Goal: Task Accomplishment & Management: Manage account settings

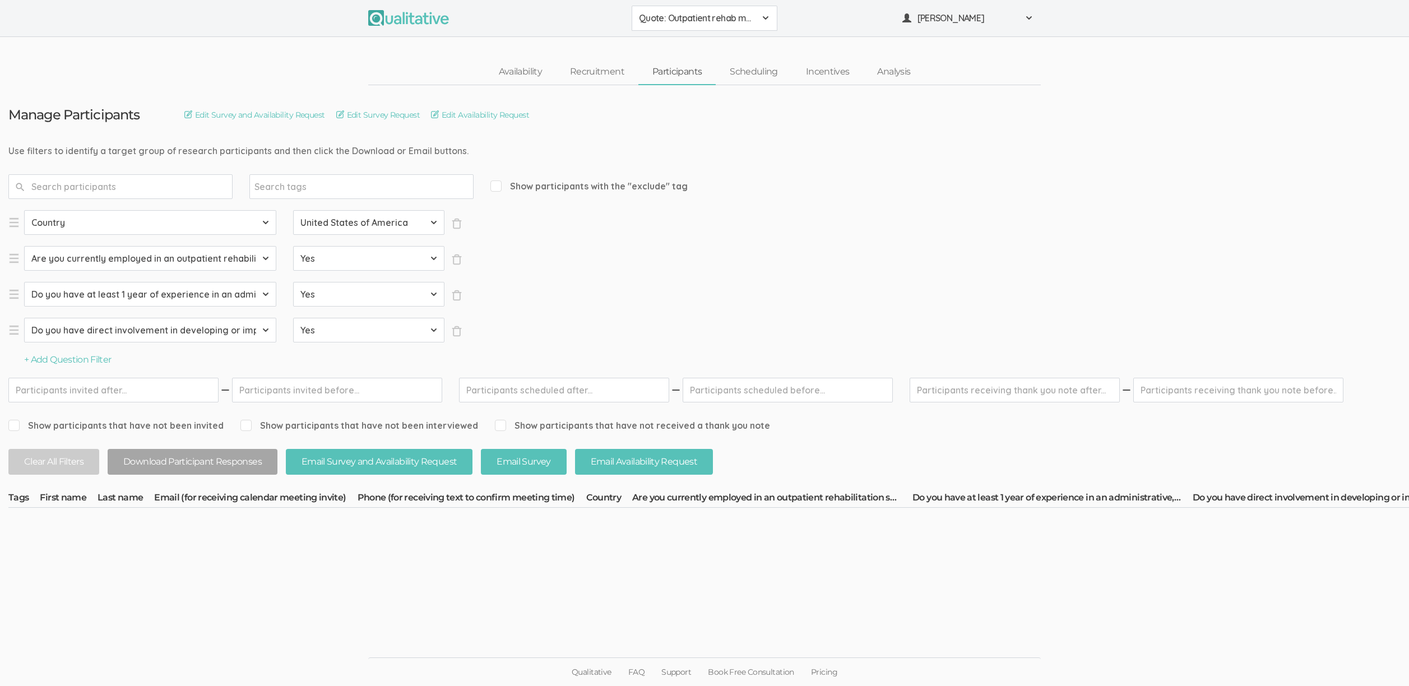
select select "SFQ Do you have at least 1 year of experience in an administrative, leadership,…"
select select "Yes"
select select "SFQ Do you have direct involvement in developing or implementing strategies to …"
select select "Yes"
click at [663, 12] on span "Quote: Outpatient rehab management of no shows and cancellations" at bounding box center [697, 18] width 117 height 13
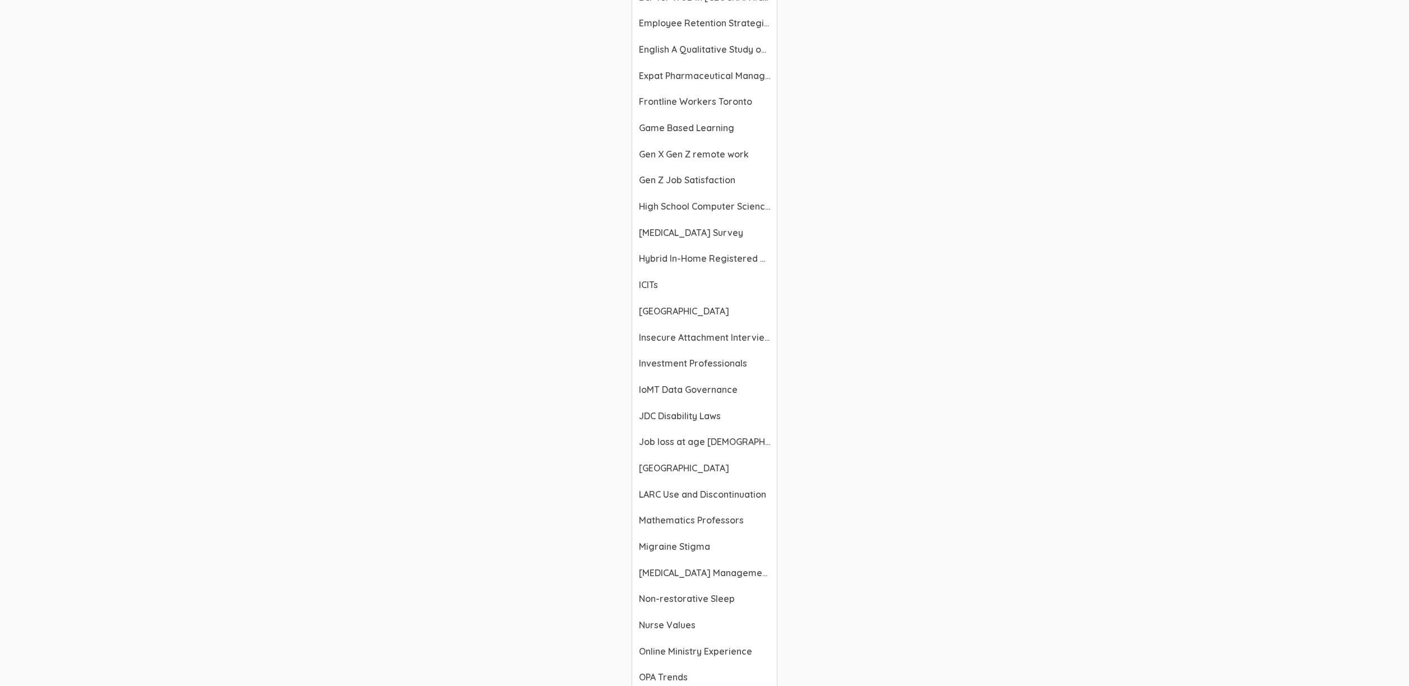
scroll to position [1057, 0]
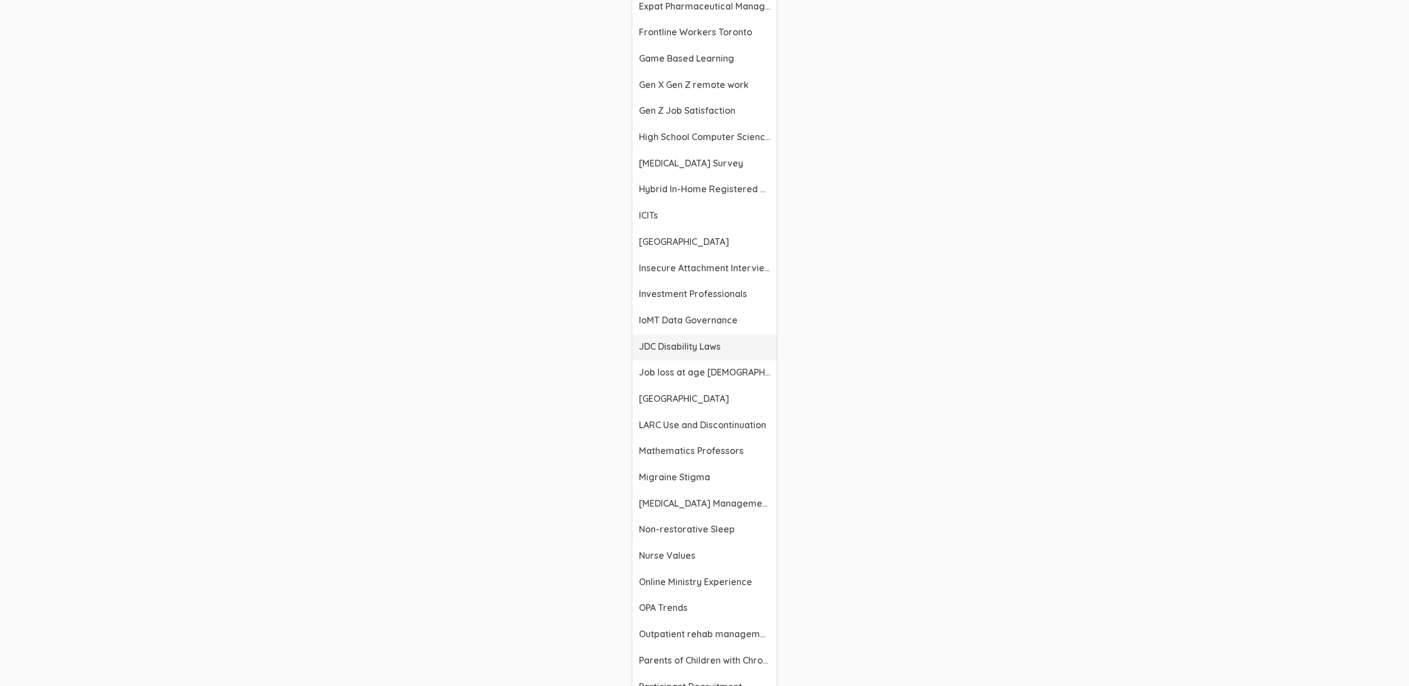
click at [686, 342] on span "JDC Disability Laws" at bounding box center [704, 346] width 131 height 13
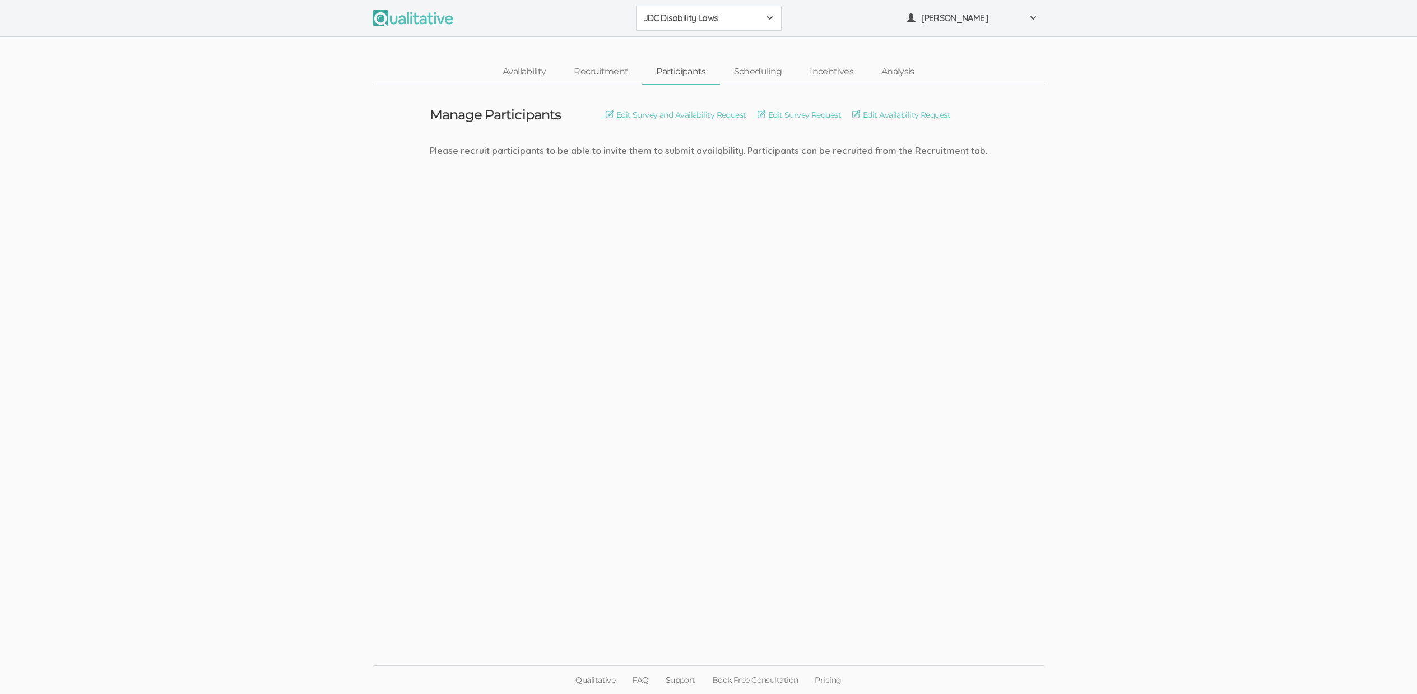
click at [726, 25] on button "JDC Disability Laws" at bounding box center [709, 18] width 146 height 25
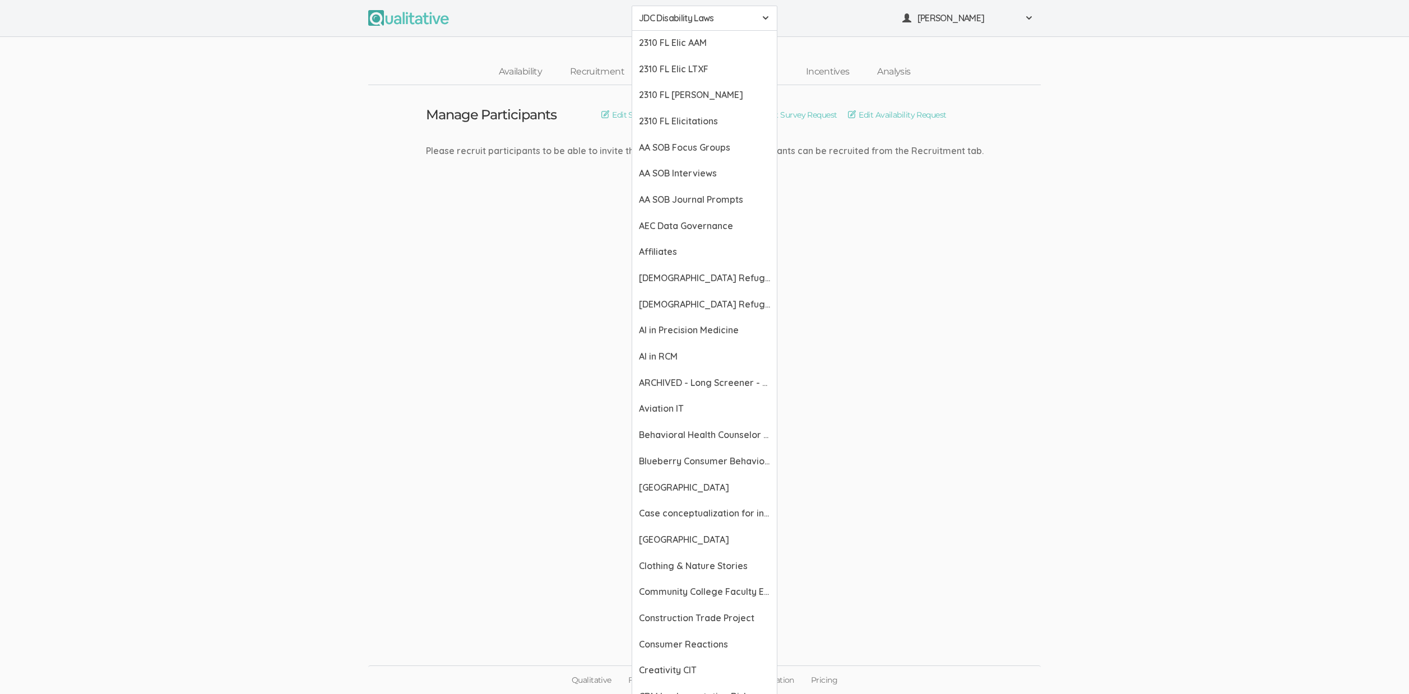
click at [289, 224] on ui-view "Manage Participants Edit Survey and Availability Request Edit Survey Request Ed…" at bounding box center [704, 347] width 1409 height 524
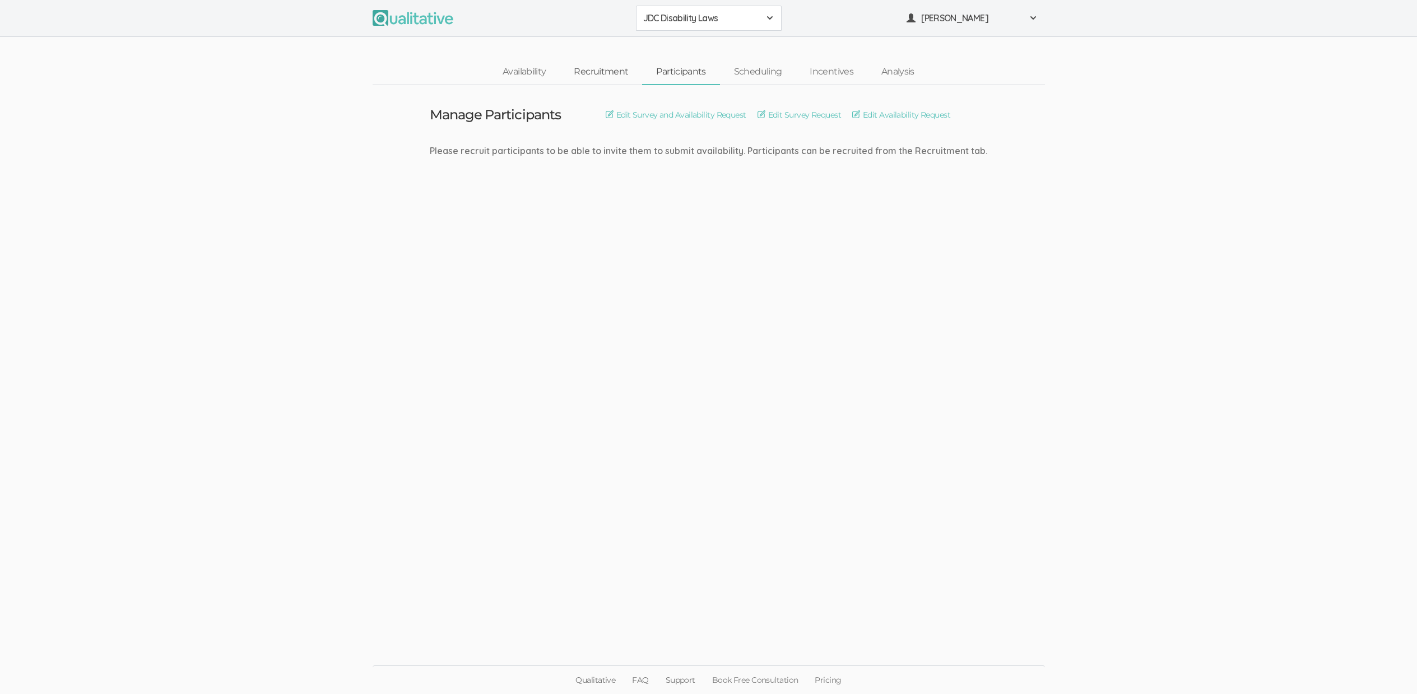
click at [601, 75] on link "Recruitment" at bounding box center [601, 72] width 82 height 24
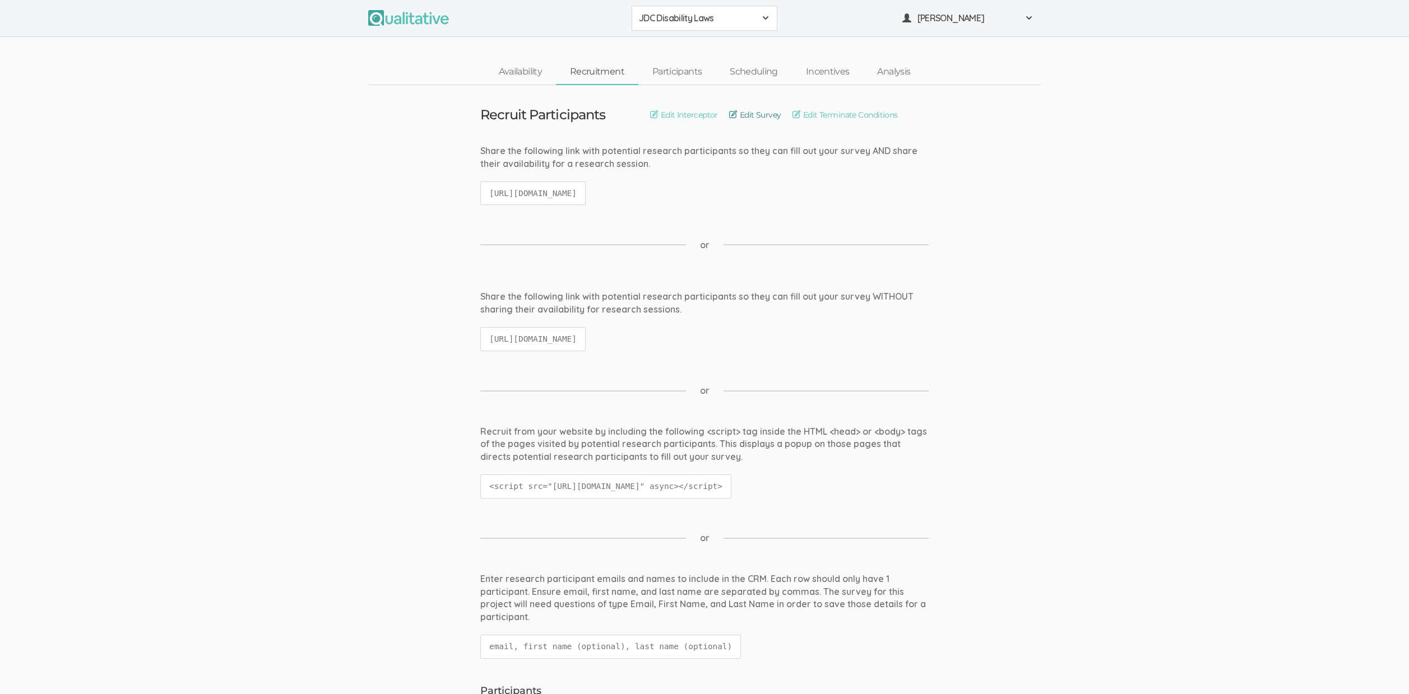
click at [767, 115] on link "Edit Survey" at bounding box center [755, 115] width 52 height 12
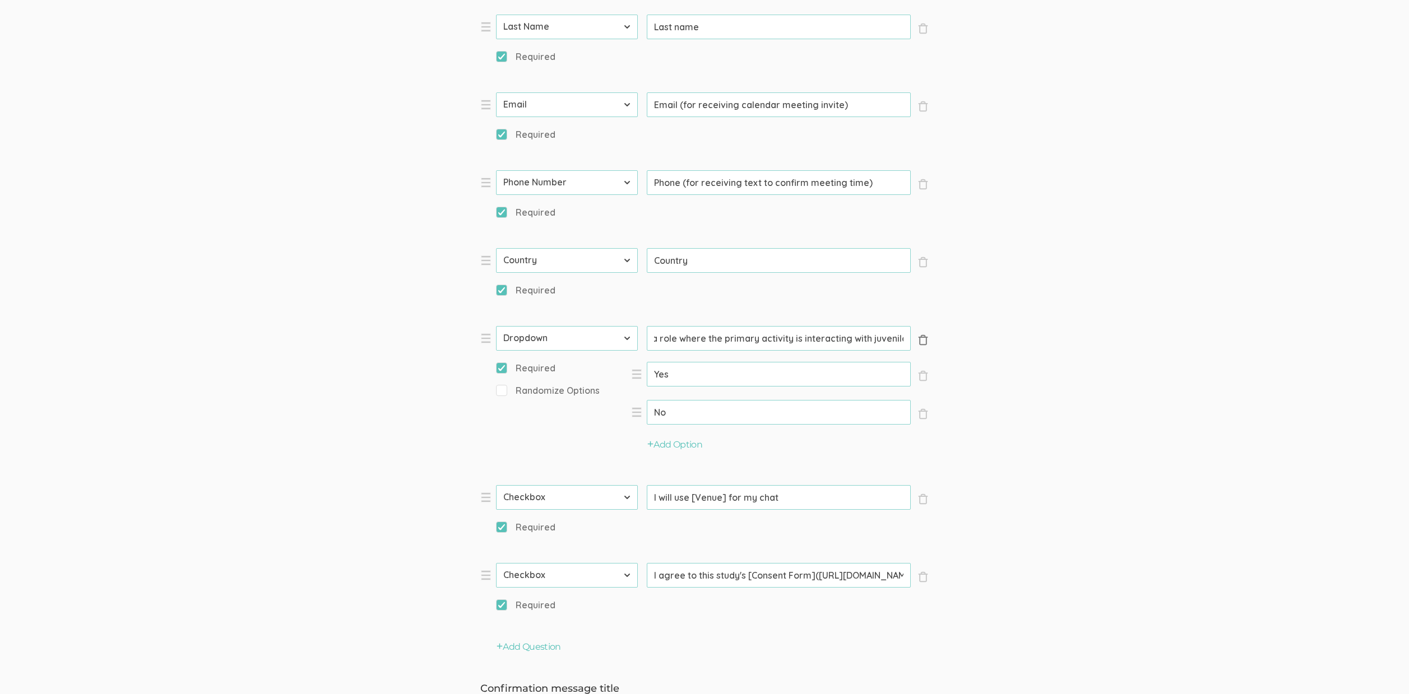
scroll to position [0, 56]
drag, startPoint x: 858, startPoint y: 340, endPoint x: 791, endPoint y: 337, distance: 67.9
click at [791, 337] on input "Are you in a role where the primary activity is interacting with juveniles?" at bounding box center [779, 338] width 264 height 25
click at [791, 338] on input "Are you in a role where the primary activity is interacting with juveniles?" at bounding box center [779, 338] width 264 height 25
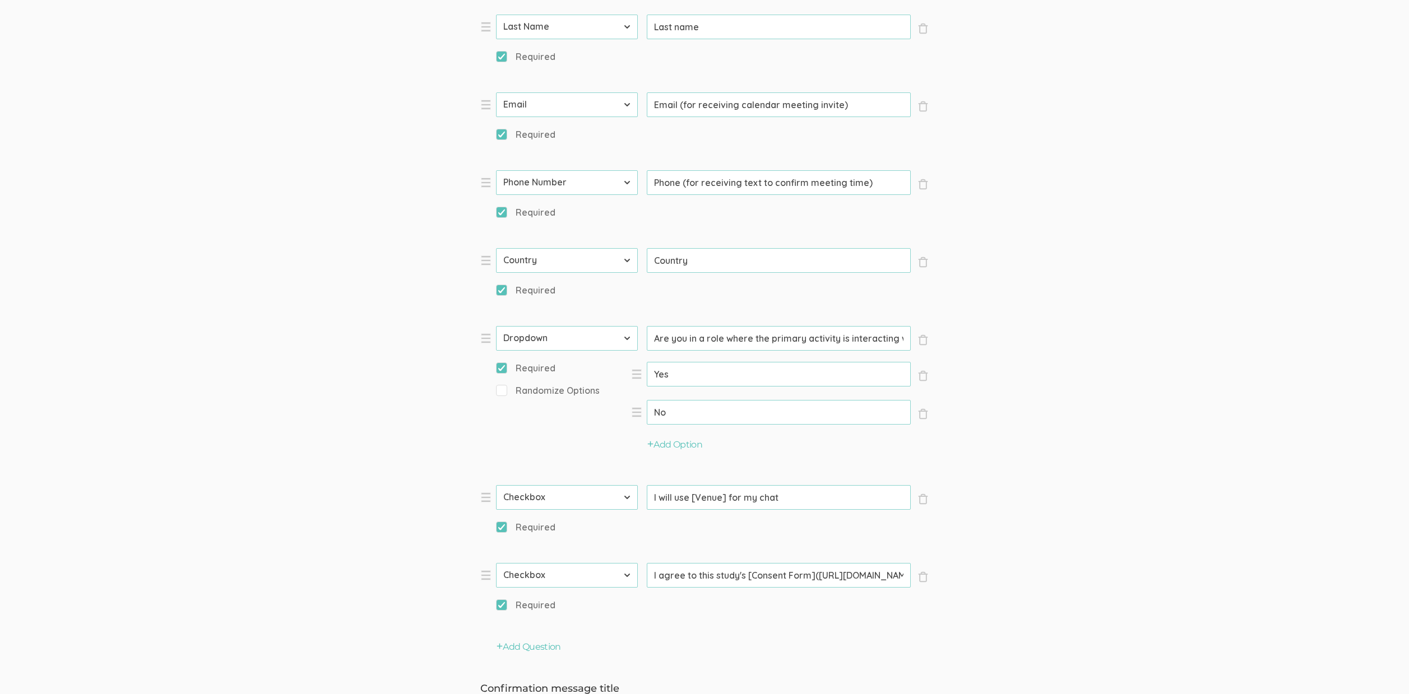
drag, startPoint x: 690, startPoint y: 341, endPoint x: 516, endPoint y: 341, distance: 174.3
click at [516, 341] on li "× Close Type First Name Last Name Email Phone Number LinkedIn Profile URL Count…" at bounding box center [648, 397] width 336 height 142
click at [182, 322] on form "Question text can be formatted using Markdown syntax. Enabled Title Get [Incent…" at bounding box center [704, 277] width 1409 height 1331
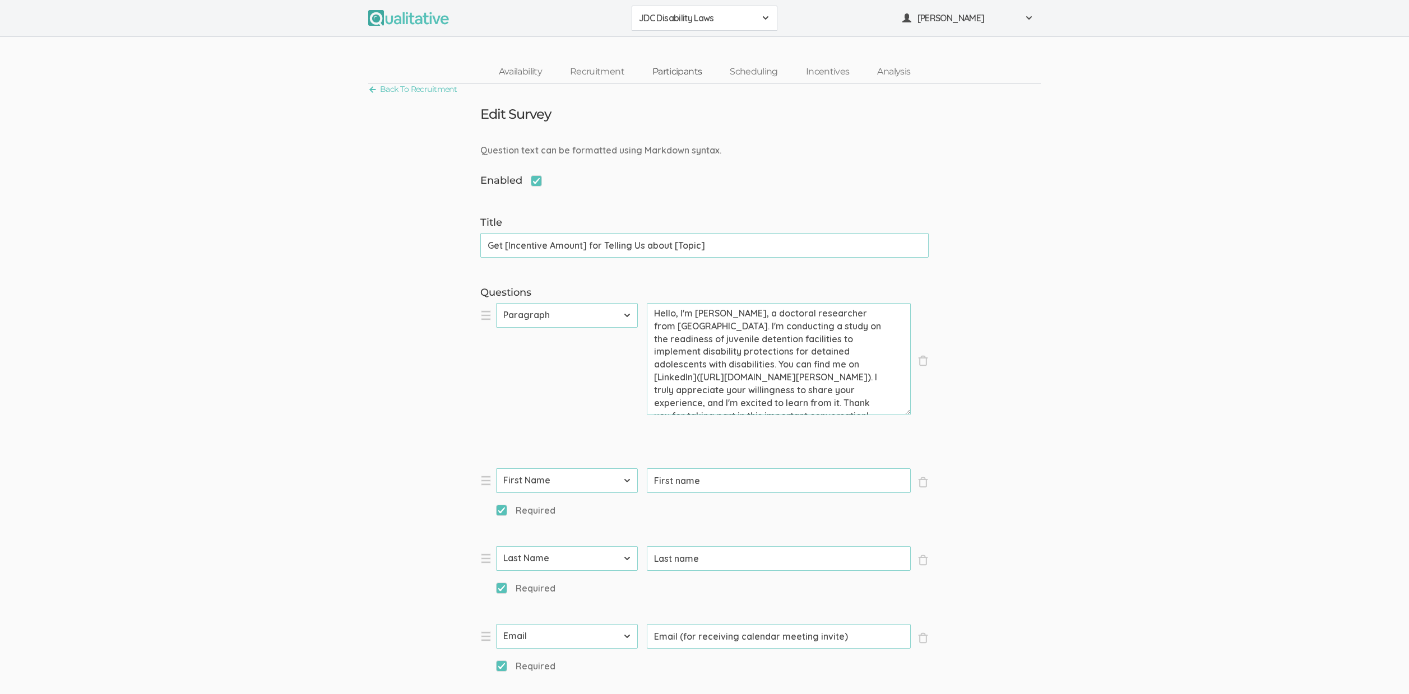
click at [663, 71] on link "Participants" at bounding box center [676, 72] width 77 height 24
